Goal: Task Accomplishment & Management: Manage account settings

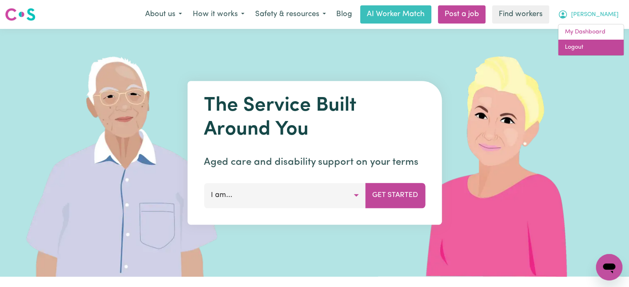
drag, startPoint x: 607, startPoint y: 46, endPoint x: 613, endPoint y: 25, distance: 21.6
click at [607, 46] on link "Logout" at bounding box center [590, 48] width 65 height 16
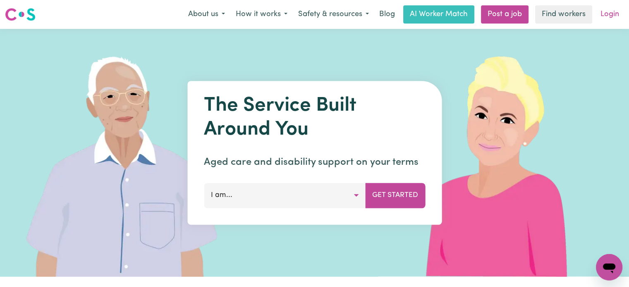
click at [613, 15] on link "Login" at bounding box center [609, 14] width 29 height 18
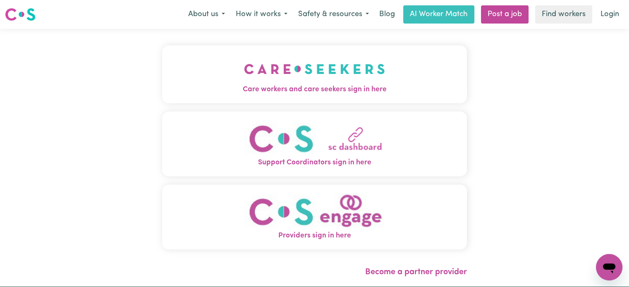
click at [287, 44] on div "Care workers and care seekers sign in here Support Coordinators sign in here Pr…" at bounding box center [314, 158] width 315 height 258
click at [304, 68] on img "Care workers and care seekers sign in here" at bounding box center [314, 69] width 141 height 31
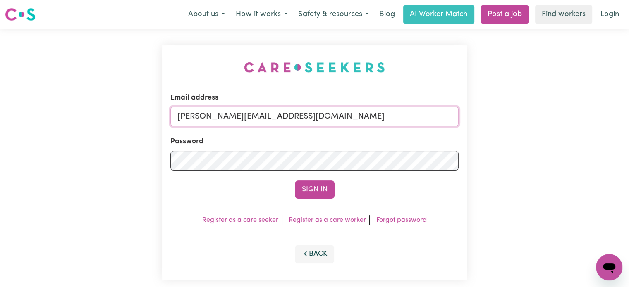
click at [332, 116] on input "[PERSON_NAME][EMAIL_ADDRESS][DOMAIN_NAME]" at bounding box center [314, 117] width 288 height 20
drag, startPoint x: 371, startPoint y: 119, endPoint x: 224, endPoint y: 109, distance: 147.4
click at [222, 109] on input "superuser~ [EMAIL_ADDRESS][DOMAIN_NAME]" at bounding box center [314, 117] width 288 height 20
type input "[EMAIL_ADDRESS][DOMAIN_NAME]"
click at [295, 181] on button "Sign In" at bounding box center [315, 190] width 40 height 18
